Goal: Task Accomplishment & Management: Use online tool/utility

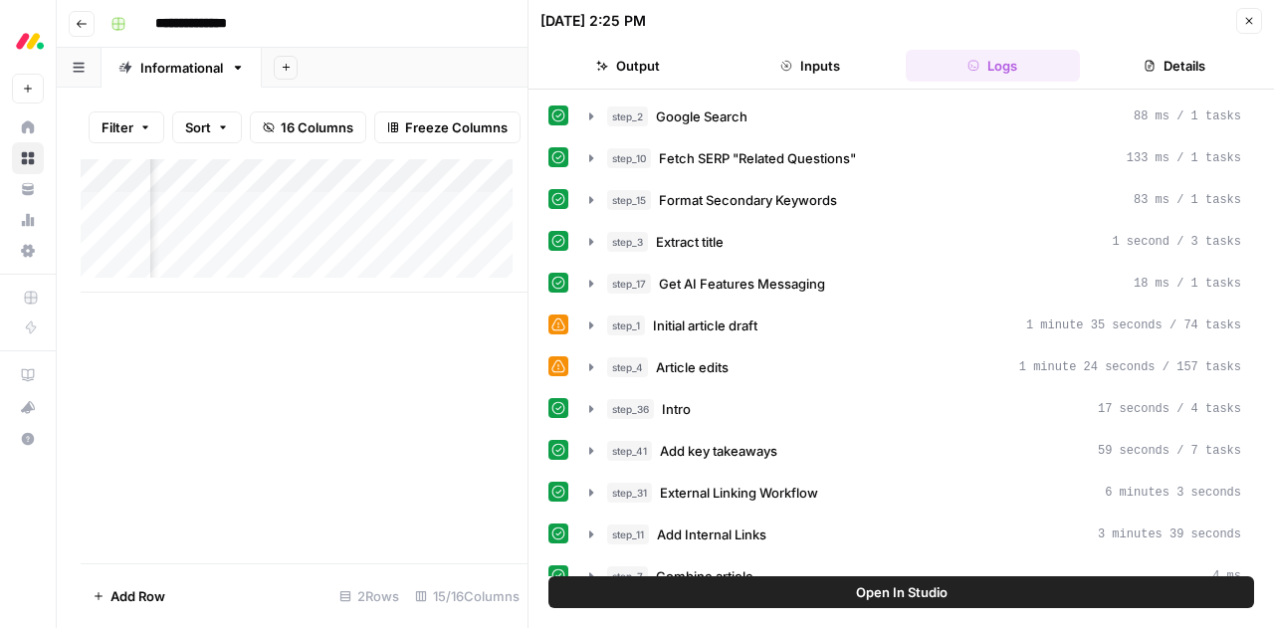
scroll to position [457, 0]
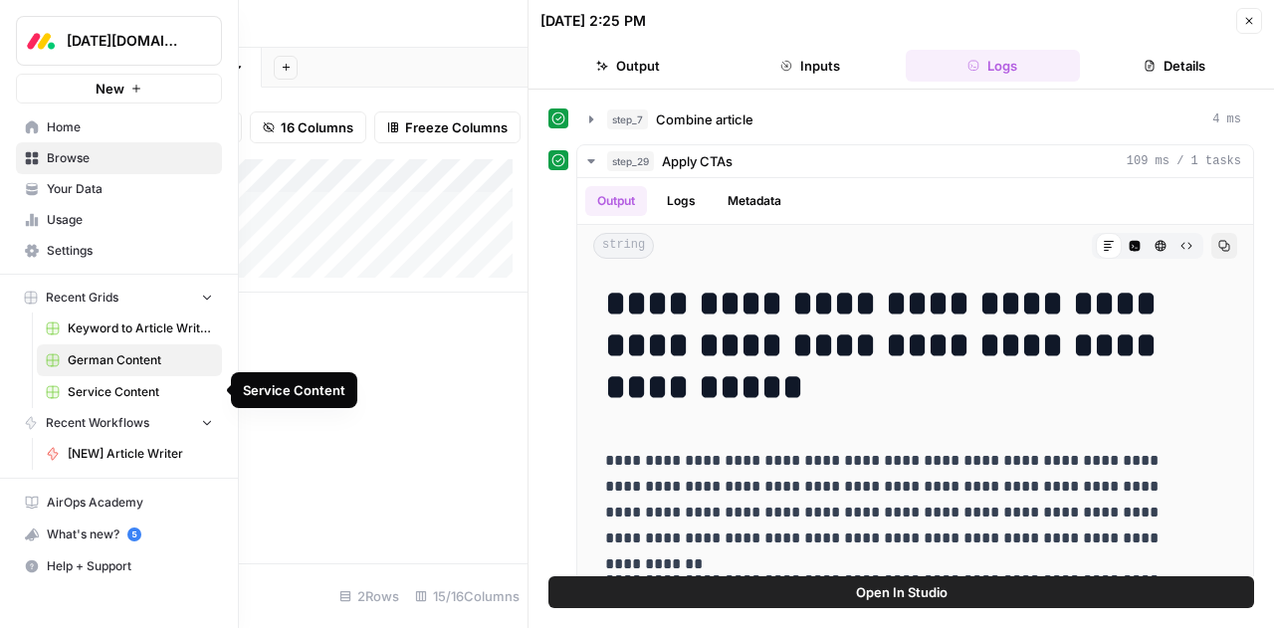
click at [80, 391] on span "Service Content" at bounding box center [140, 392] width 145 height 18
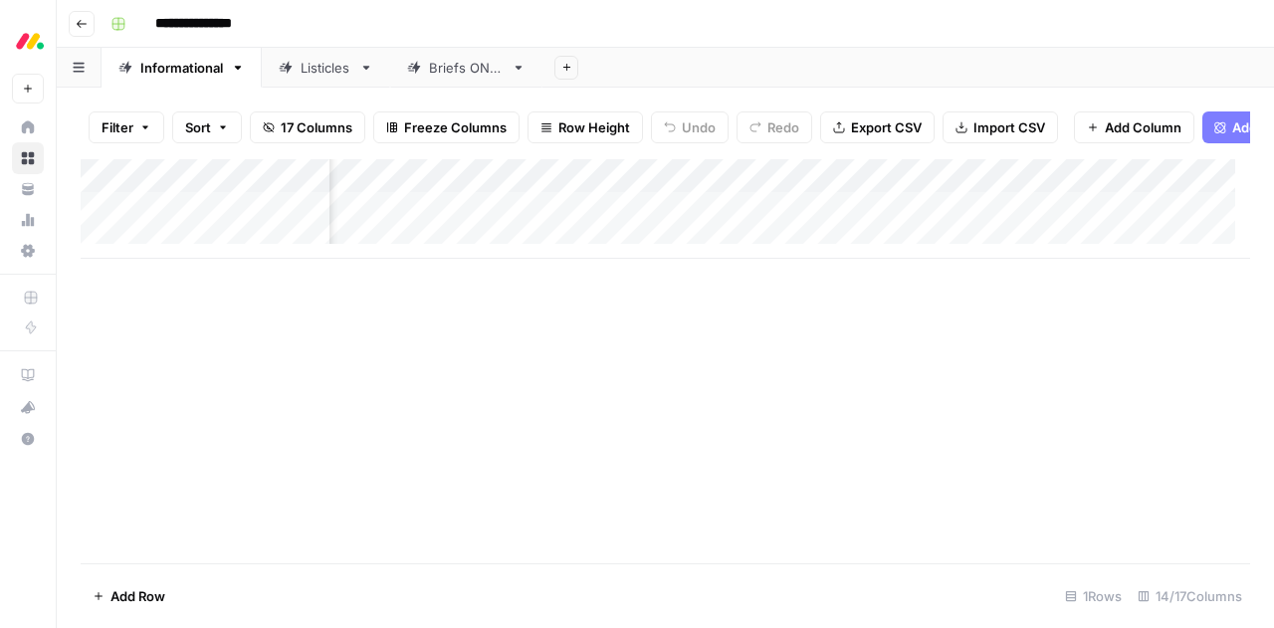
scroll to position [0, 1214]
click at [865, 191] on div "Add Column" at bounding box center [665, 209] width 1169 height 100
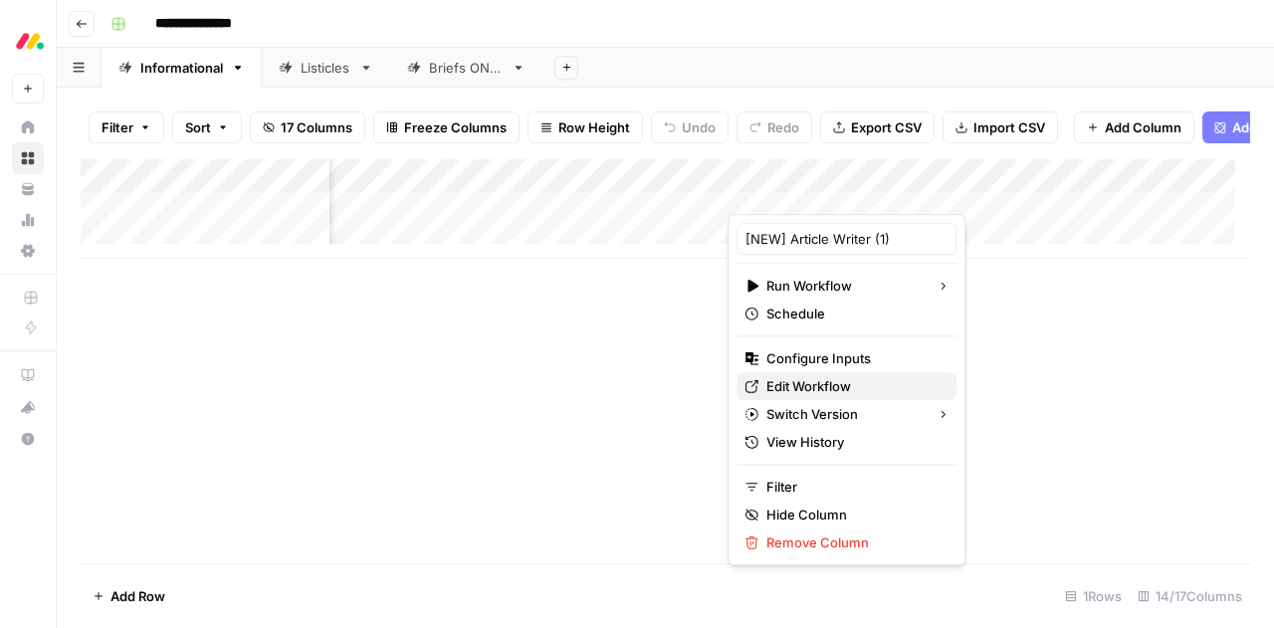
click at [806, 381] on span "Edit Workflow" at bounding box center [853, 386] width 174 height 20
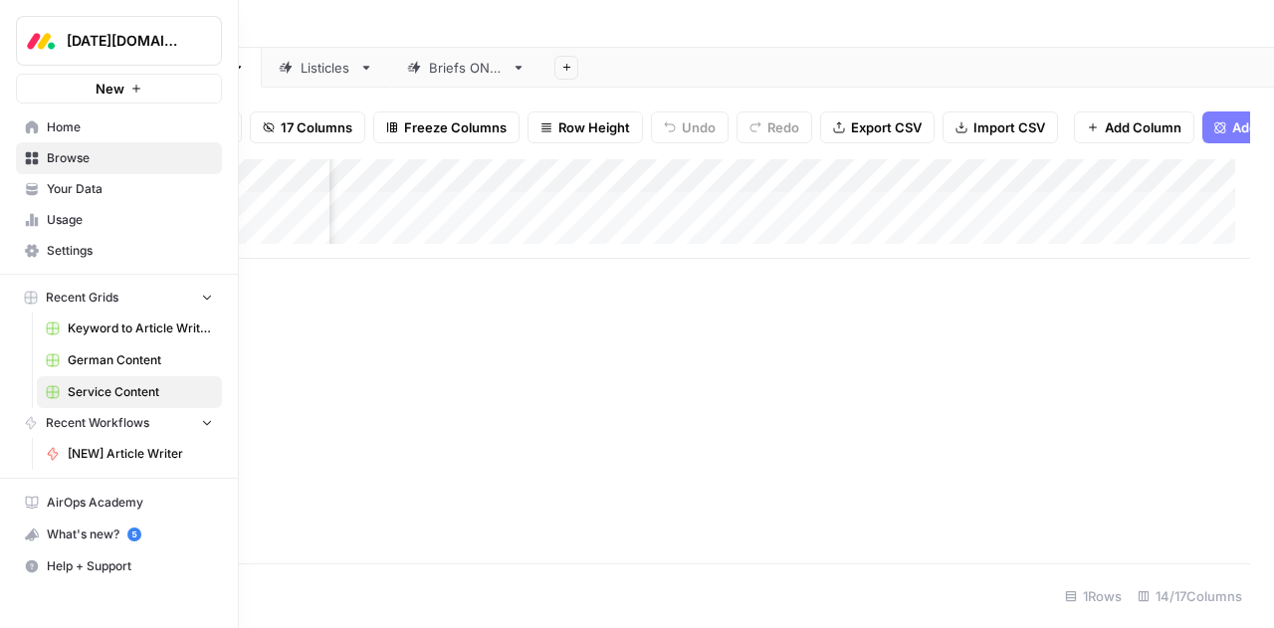
click at [57, 184] on span "Your Data" at bounding box center [130, 189] width 166 height 18
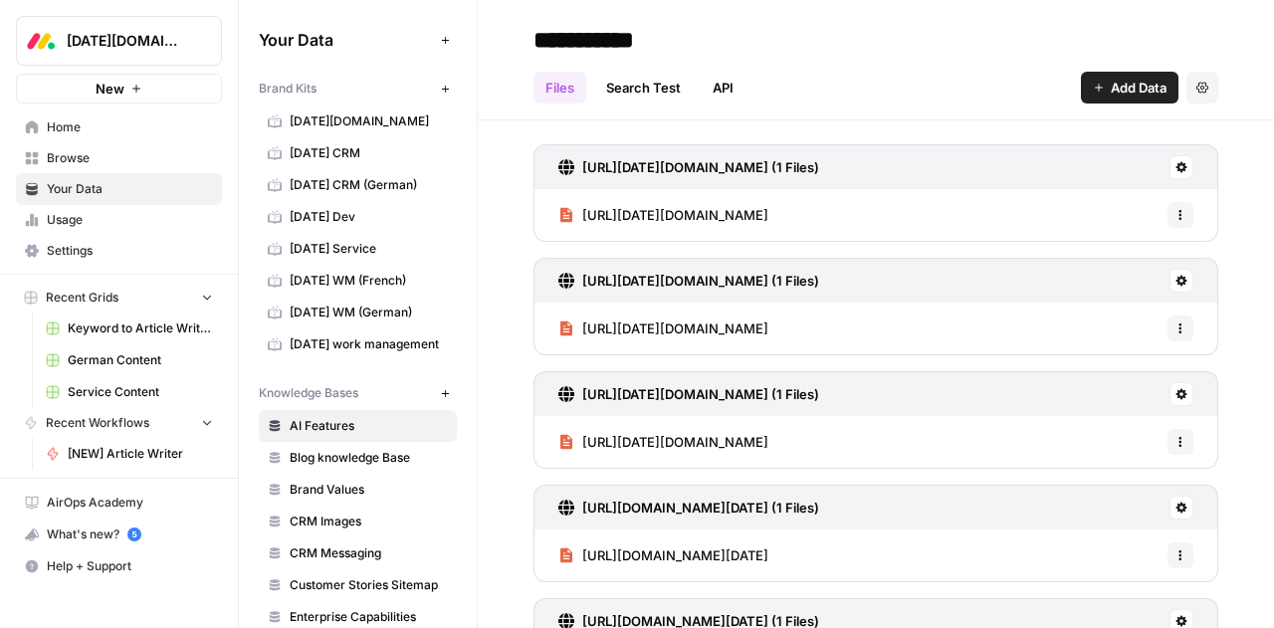
click at [328, 335] on span "[DATE] work management" at bounding box center [369, 344] width 158 height 18
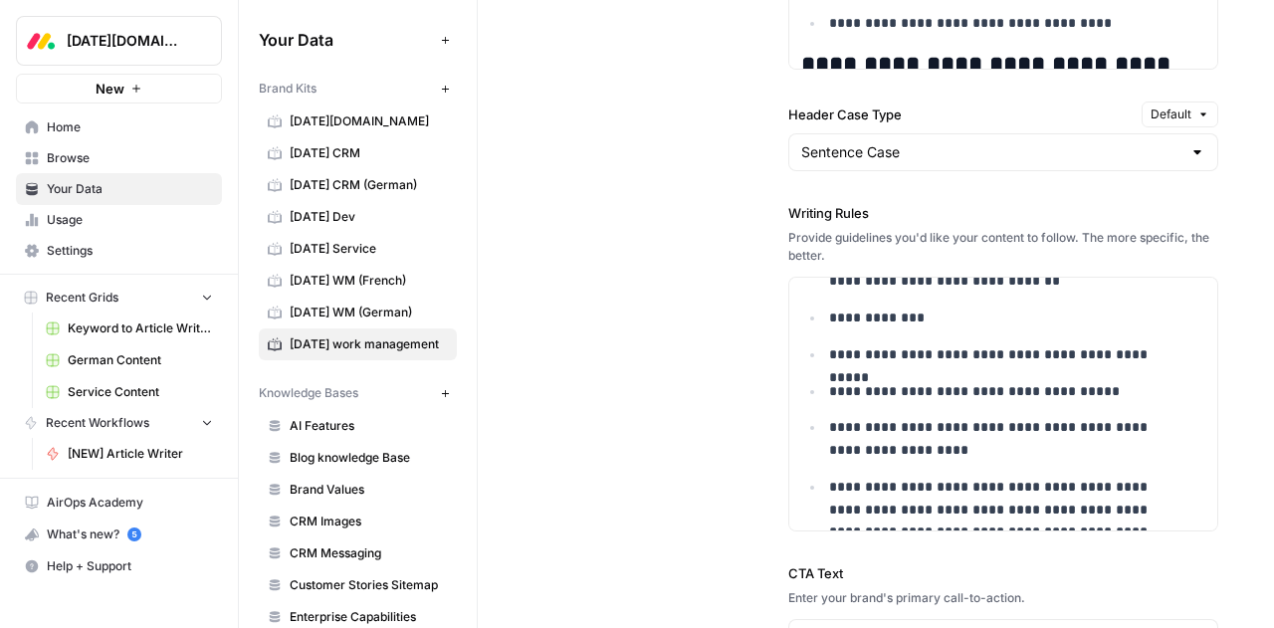
scroll to position [2661, 0]
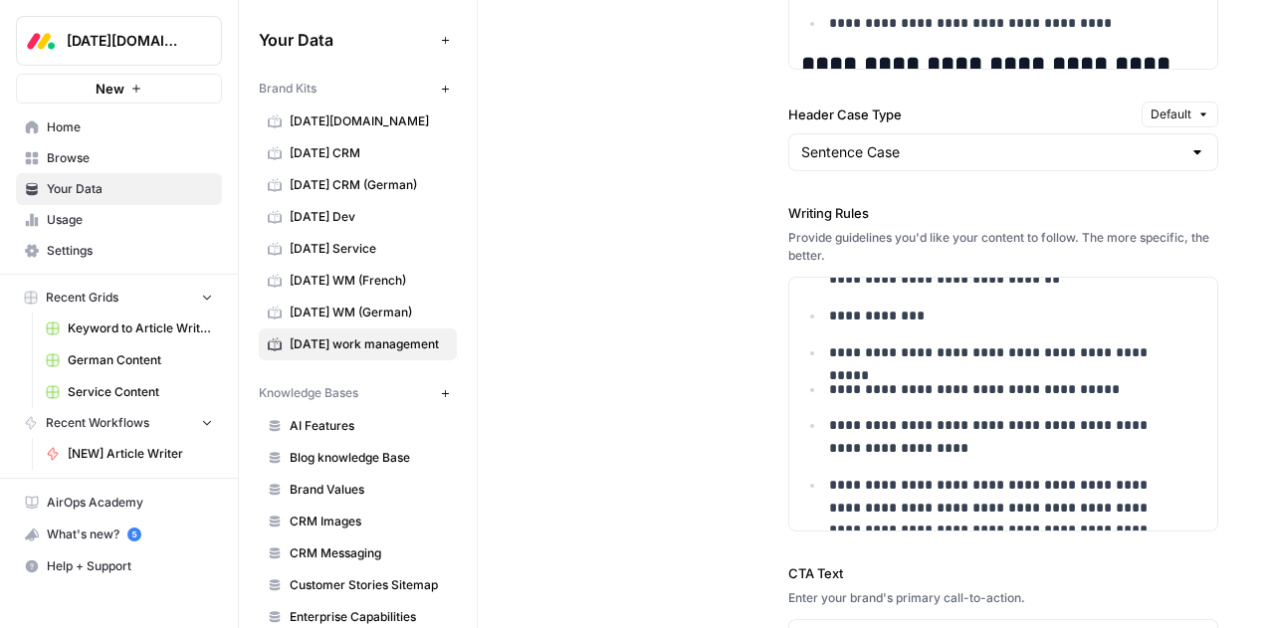
click at [683, 419] on div "**********" at bounding box center [875, 141] width 685 height 1363
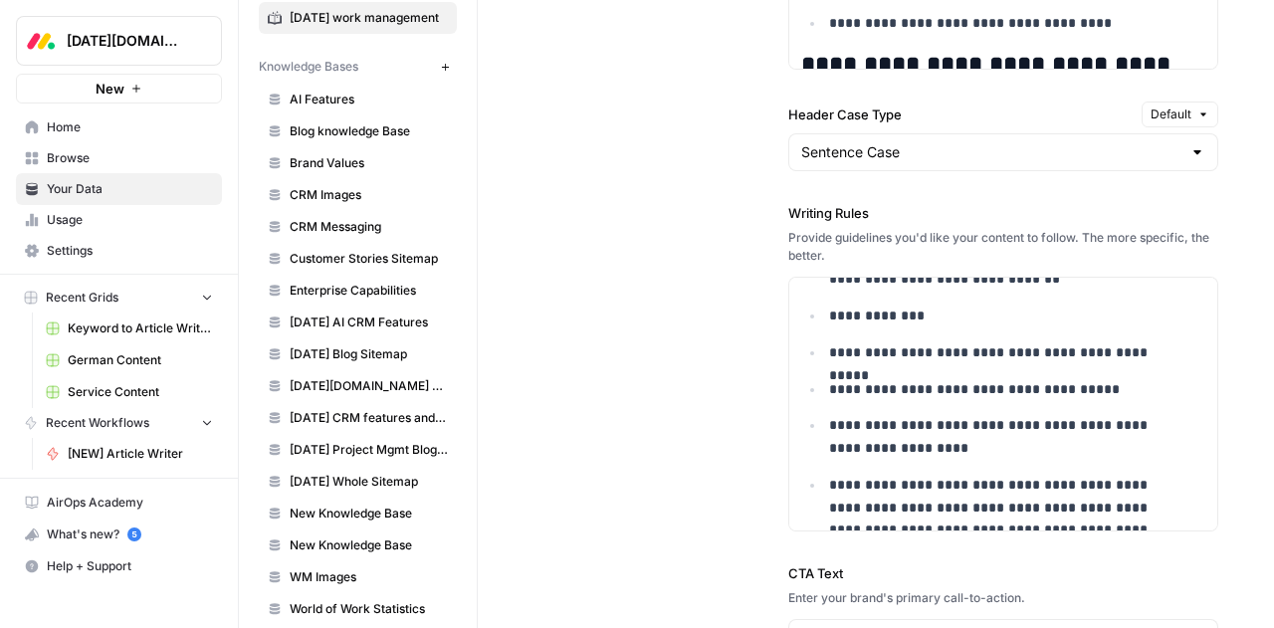
scroll to position [392, 0]
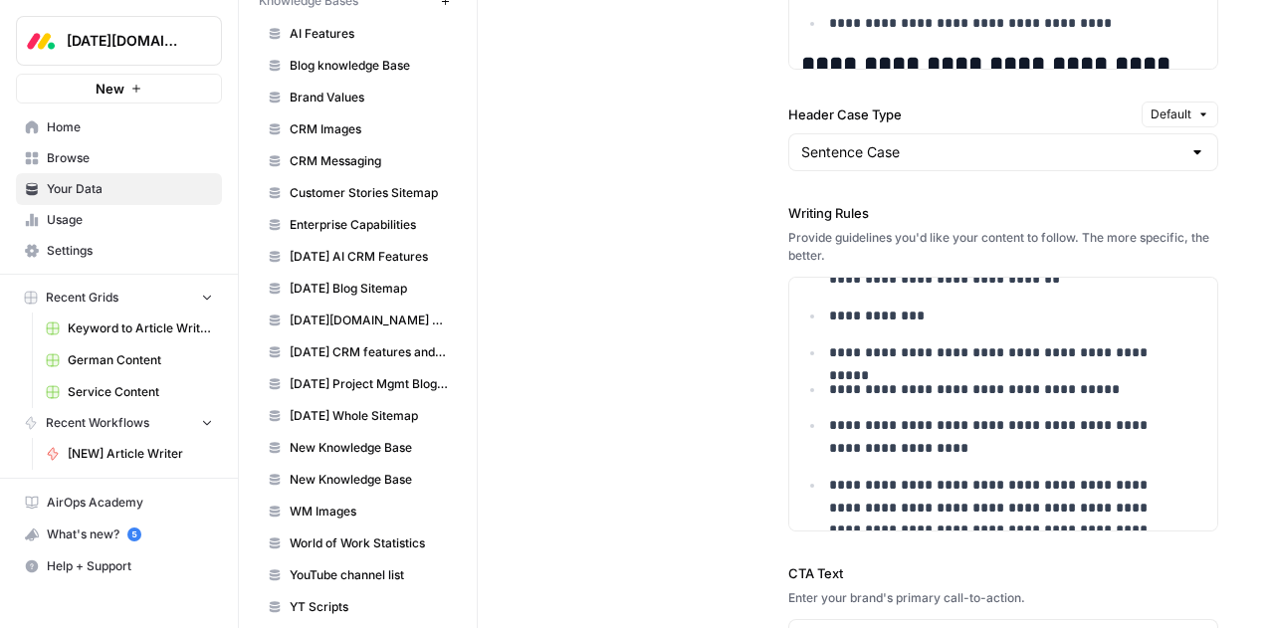
click at [330, 120] on span "CRM Images" at bounding box center [369, 129] width 158 height 18
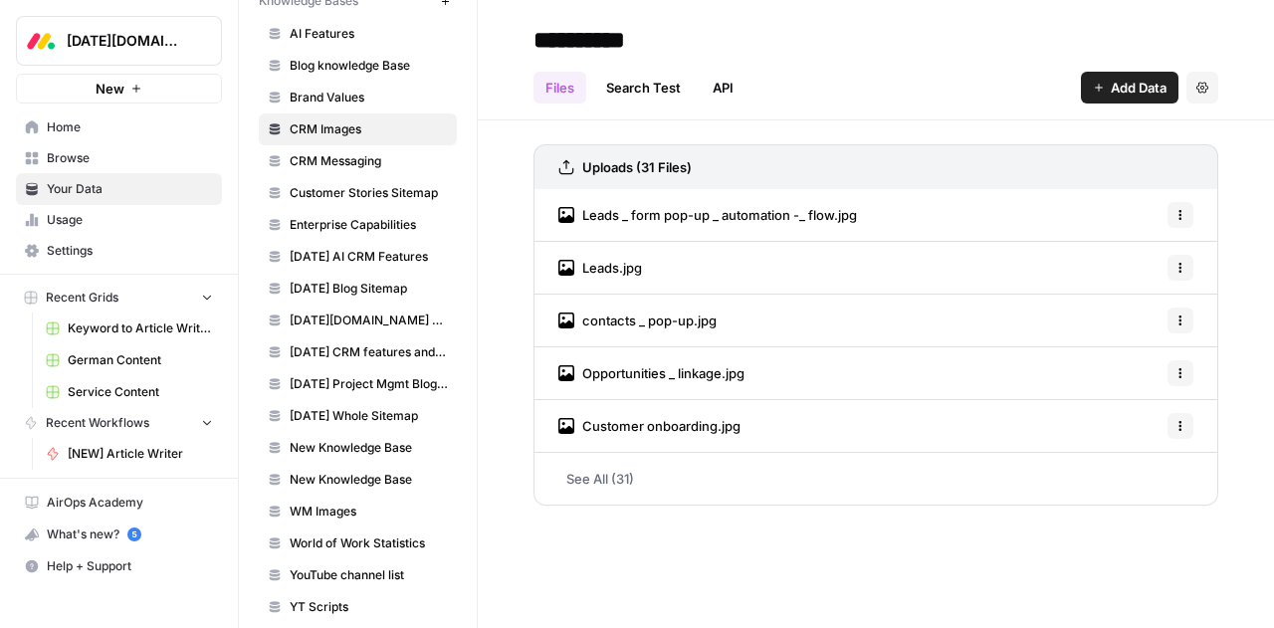
click at [880, 216] on div "Leads _ form pop-up _ automation -_ flow.jpg Options" at bounding box center [875, 215] width 685 height 53
click at [838, 214] on span "Leads _ form pop-up _ automation -_ flow.jpg" at bounding box center [719, 215] width 275 height 20
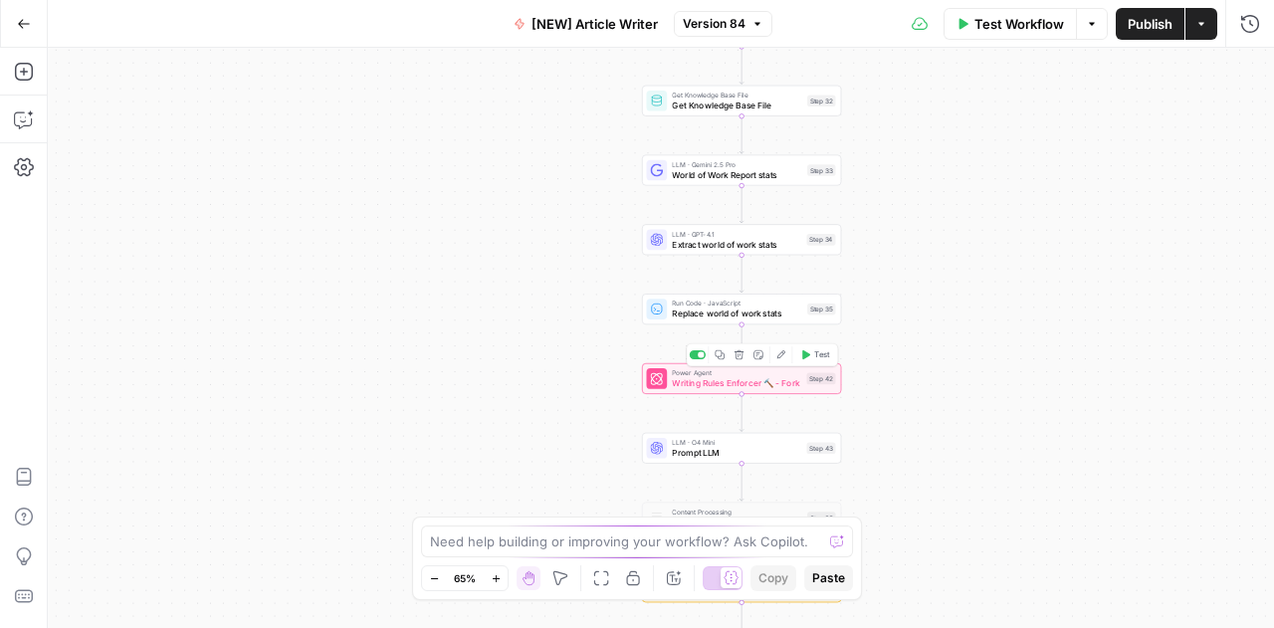
click at [697, 393] on div "Power Agent Writing Rules Enforcer 🔨 - Fork Step 42 Copy step Delete step Add N…" at bounding box center [741, 378] width 199 height 31
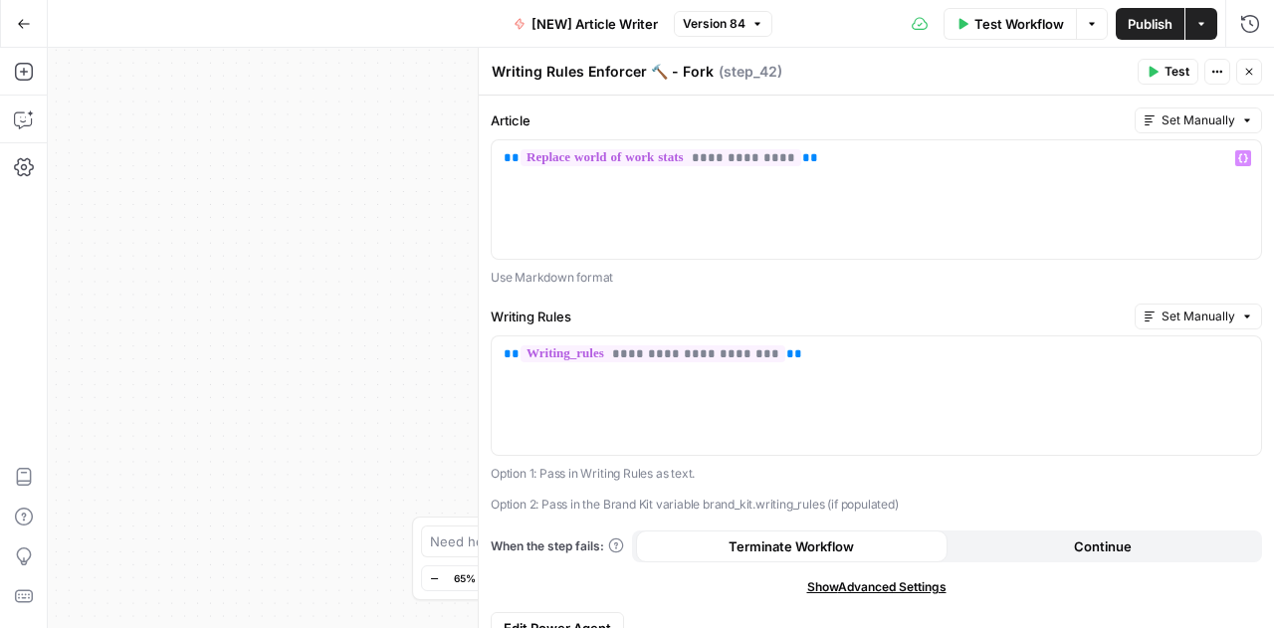
scroll to position [24, 0]
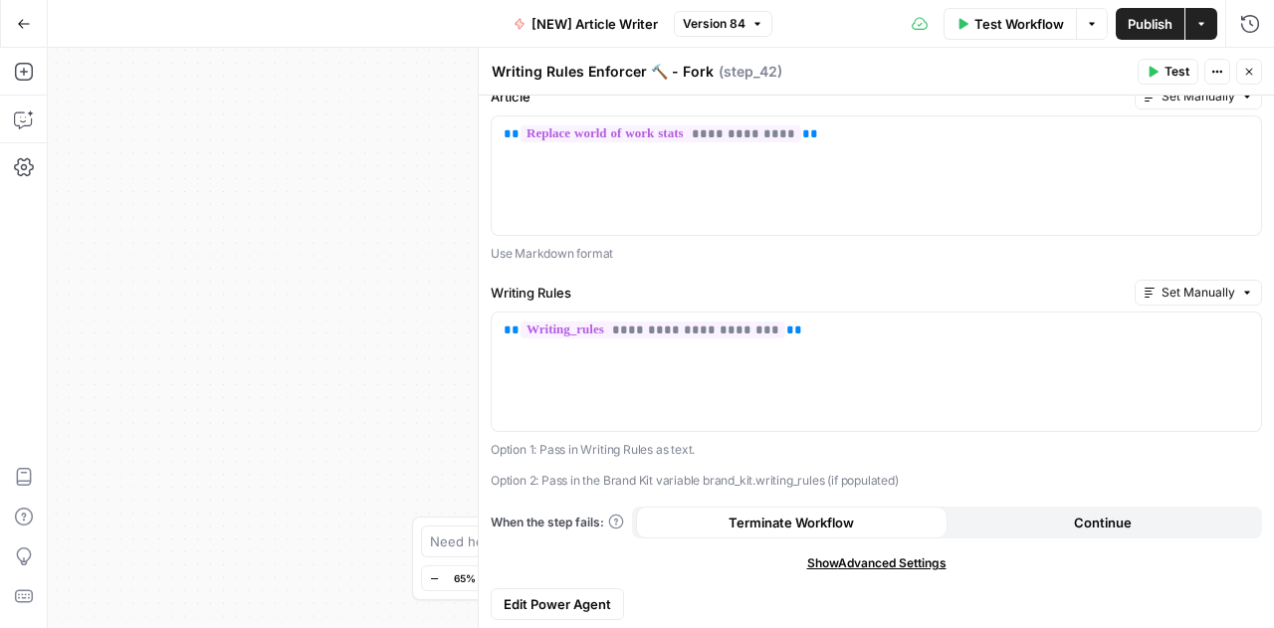
click at [581, 599] on span "Edit Power Agent" at bounding box center [557, 604] width 107 height 20
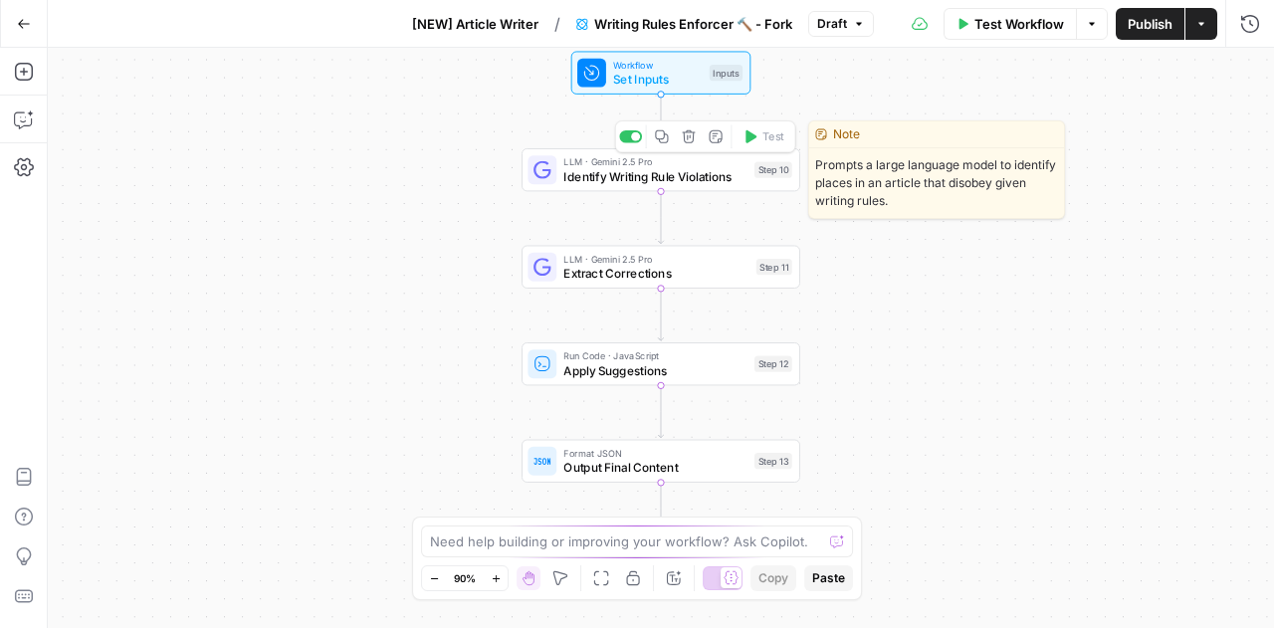
click at [665, 173] on span "Identify Writing Rule Violations" at bounding box center [654, 176] width 183 height 18
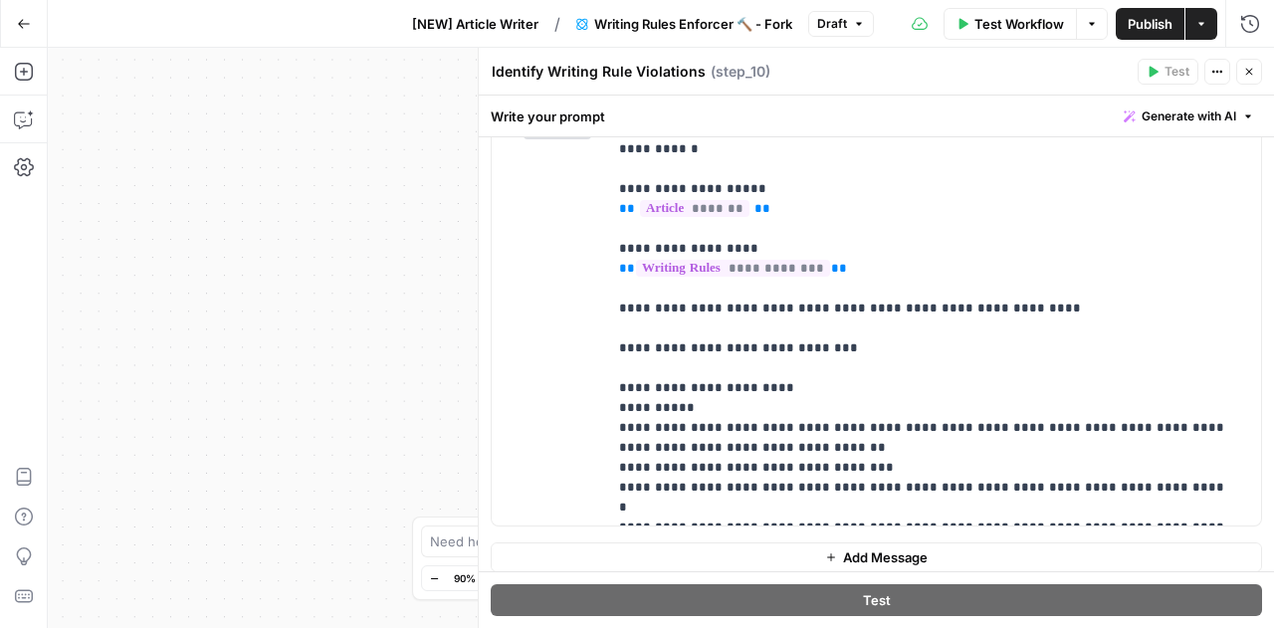
scroll to position [316, 0]
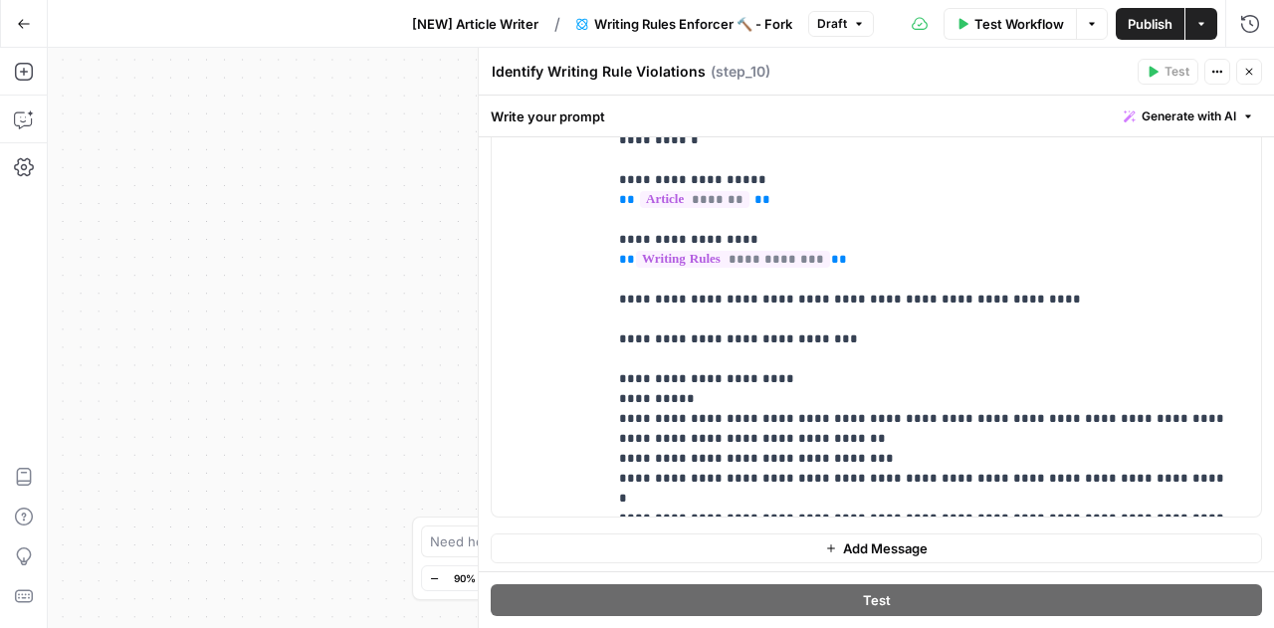
click at [435, 357] on div "Workflow Set Inputs Inputs LLM · Gemini 2.5 Pro Identify Writing Rule Violation…" at bounding box center [661, 338] width 1226 height 580
click at [1258, 73] on button "Close" at bounding box center [1249, 72] width 26 height 26
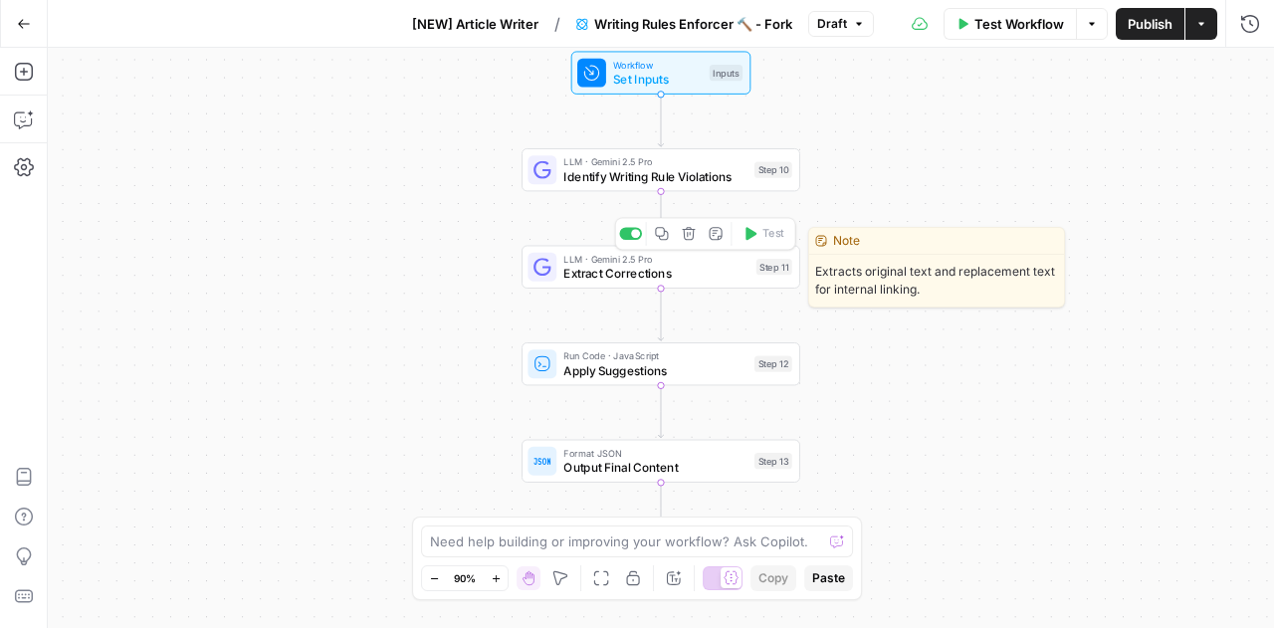
click at [596, 276] on span "Extract Corrections" at bounding box center [655, 273] width 185 height 18
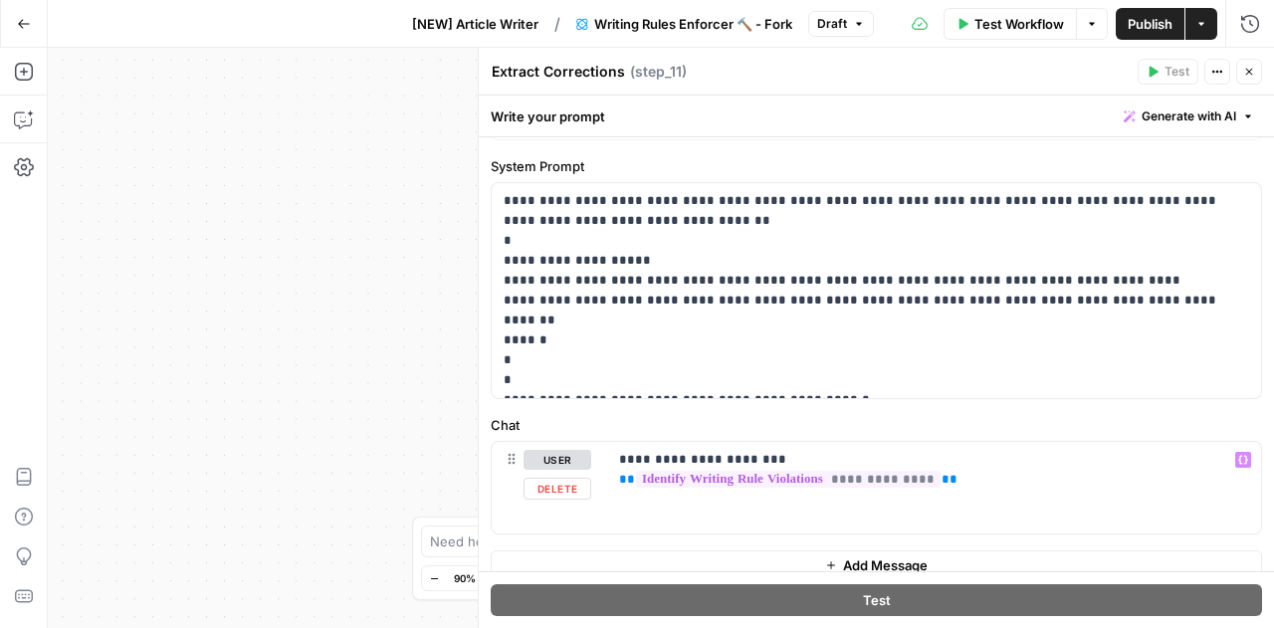
scroll to position [117, 0]
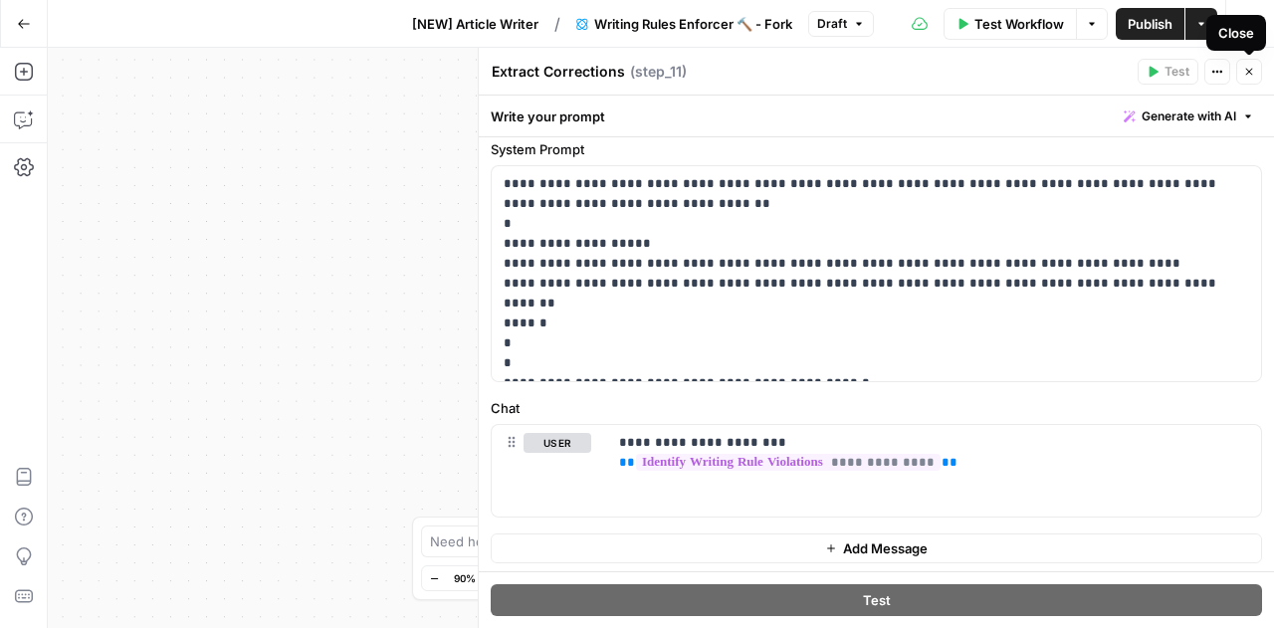
click at [1249, 77] on icon "button" at bounding box center [1249, 72] width 12 height 12
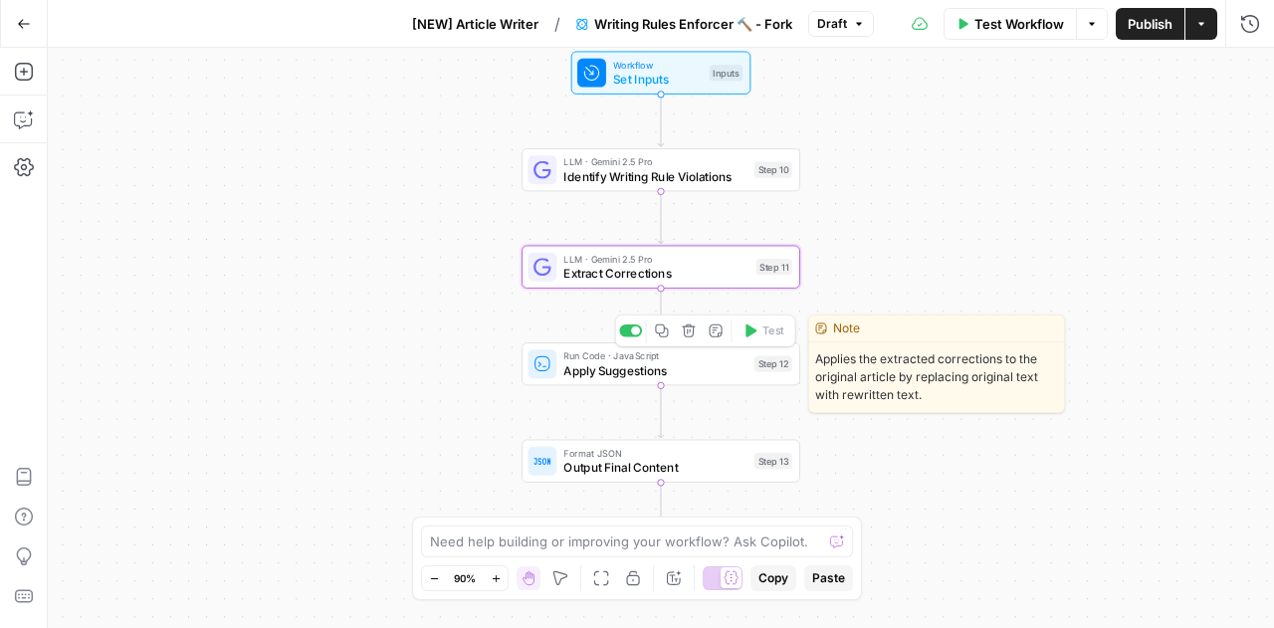
click at [679, 367] on span "Apply Suggestions" at bounding box center [654, 370] width 183 height 18
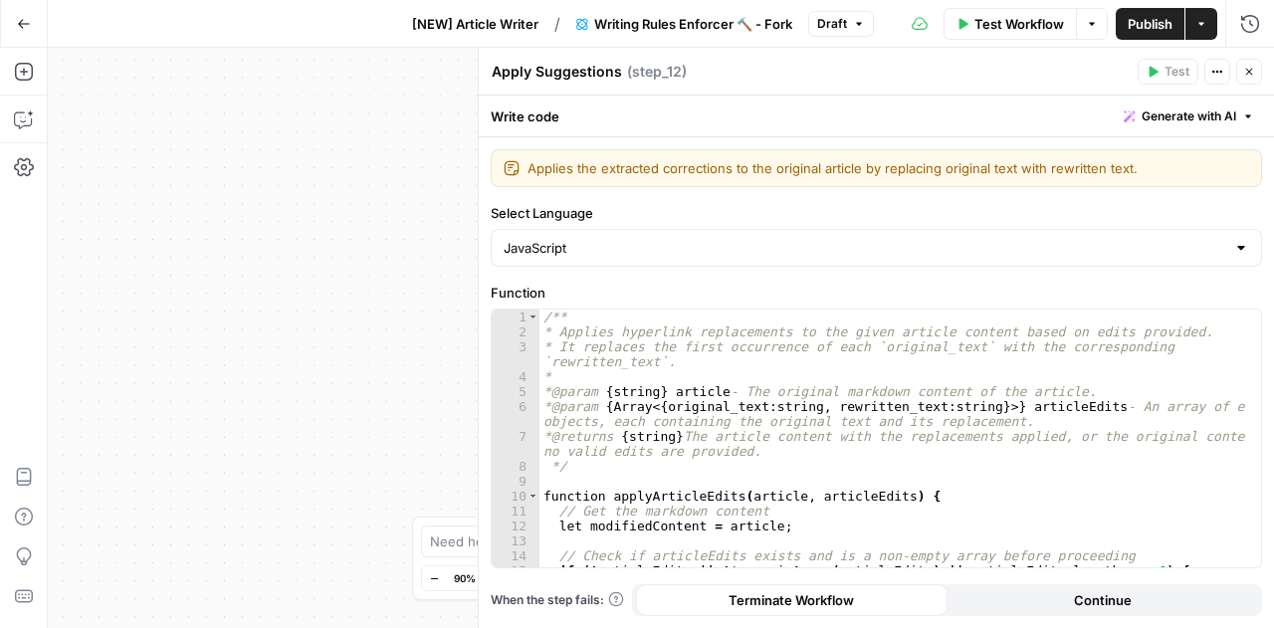
click at [1255, 77] on button "Close" at bounding box center [1249, 72] width 26 height 26
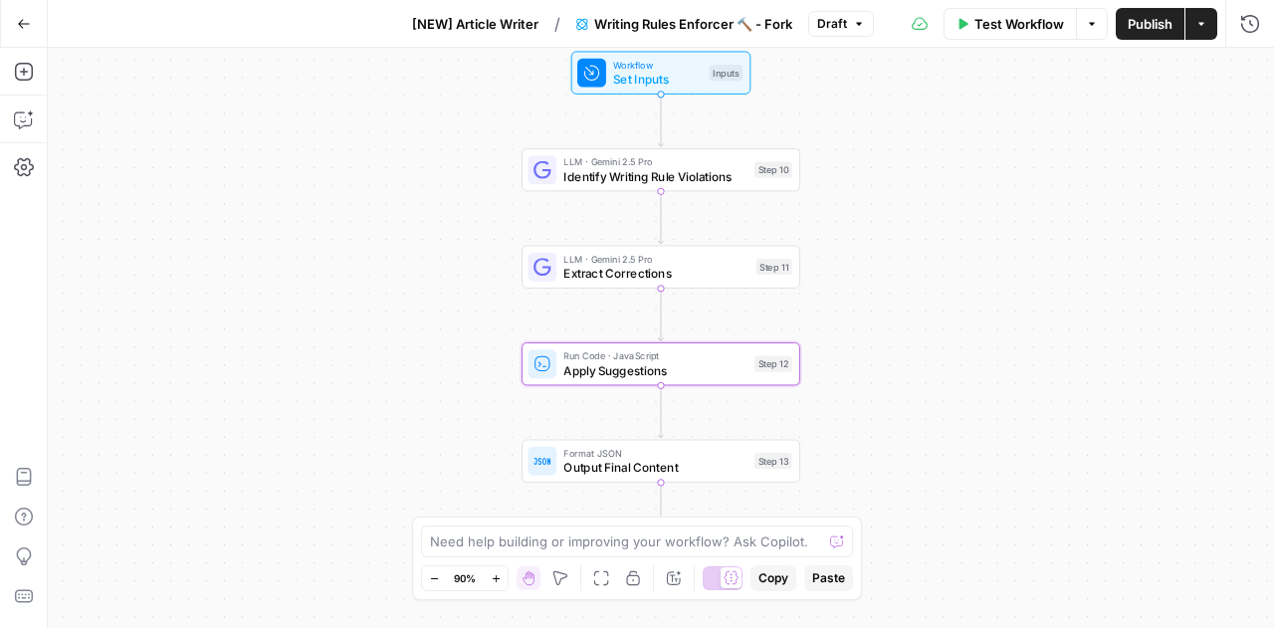
click at [500, 415] on div "Workflow Set Inputs Inputs LLM · Gemini 2.5 Pro Identify Writing Rule Violation…" at bounding box center [661, 338] width 1226 height 580
